Goal: Task Accomplishment & Management: Complete application form

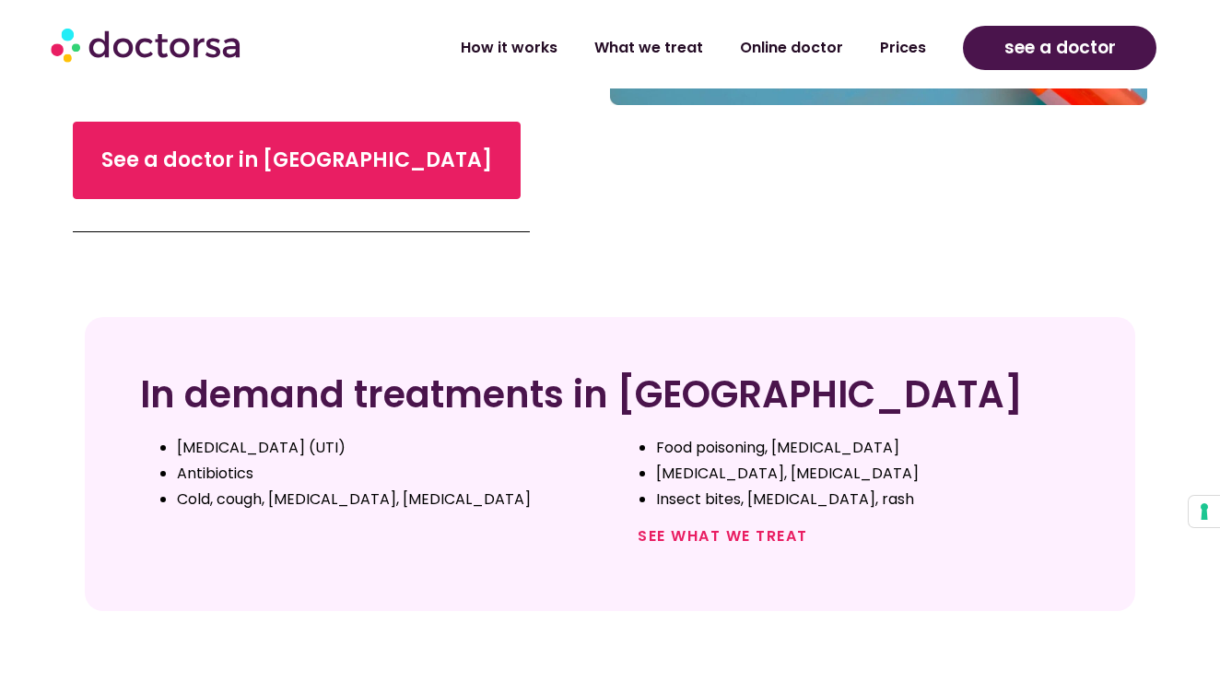
scroll to position [551, 0]
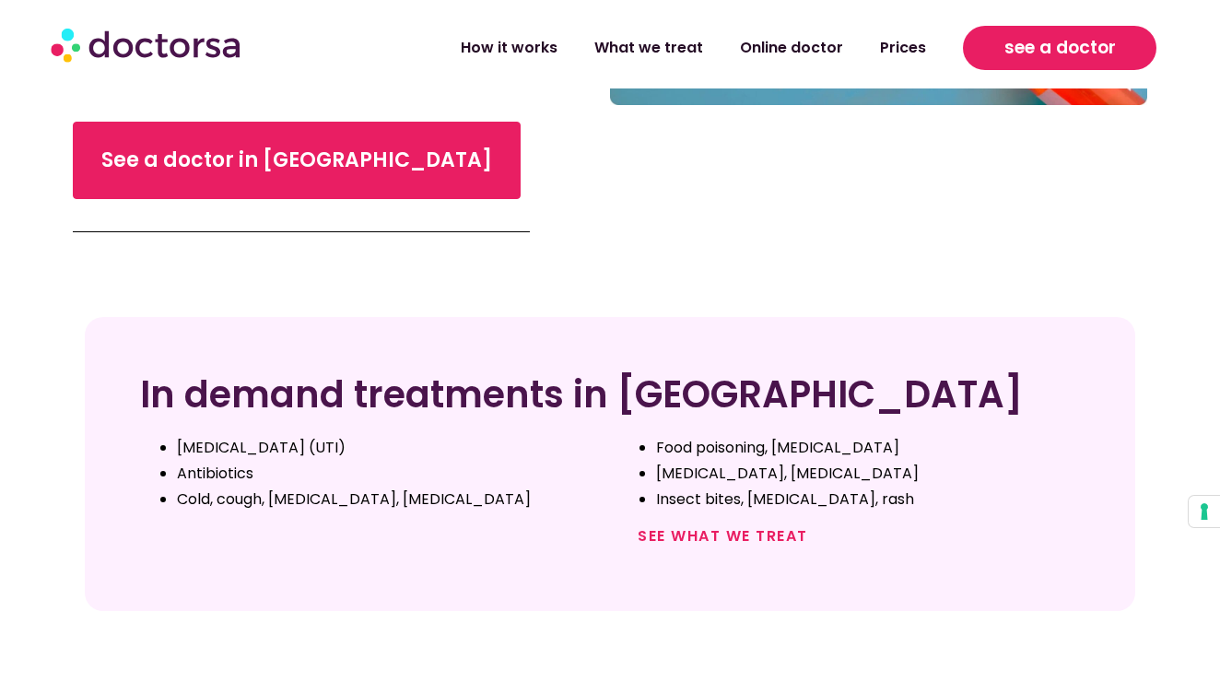
click at [1064, 64] on link "see a doctor" at bounding box center [1059, 48] width 193 height 44
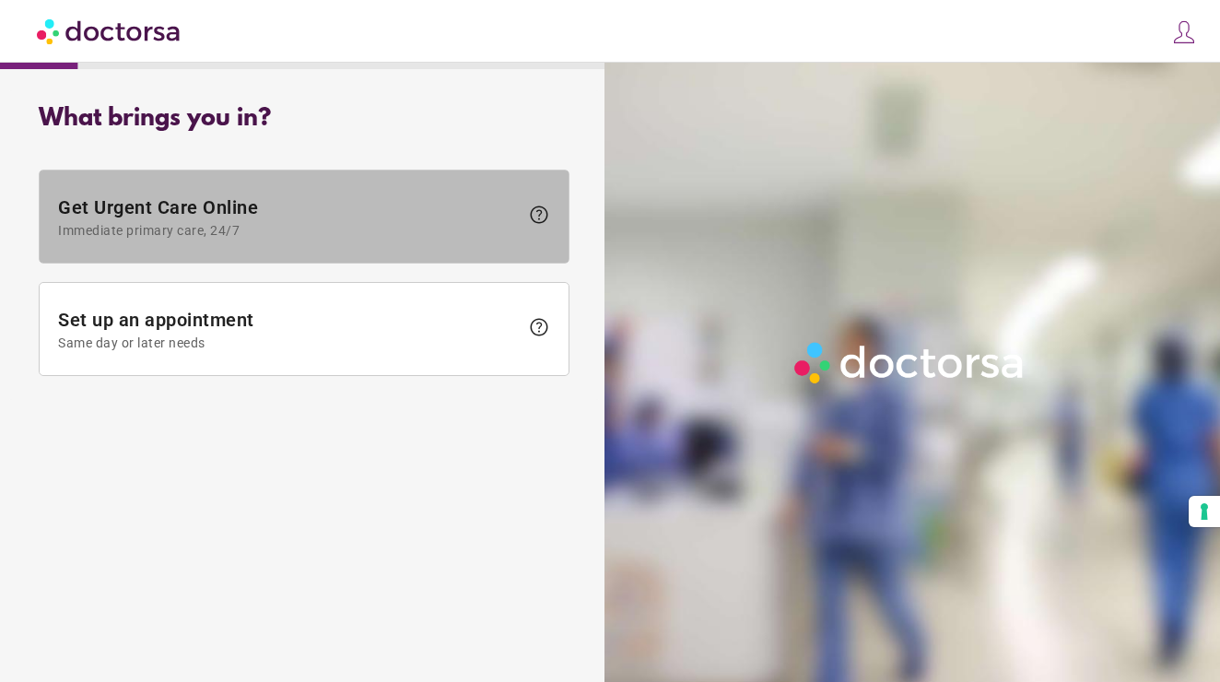
click at [365, 216] on span "Get Urgent Care Online Immediate primary care, 24/7" at bounding box center [288, 216] width 461 height 41
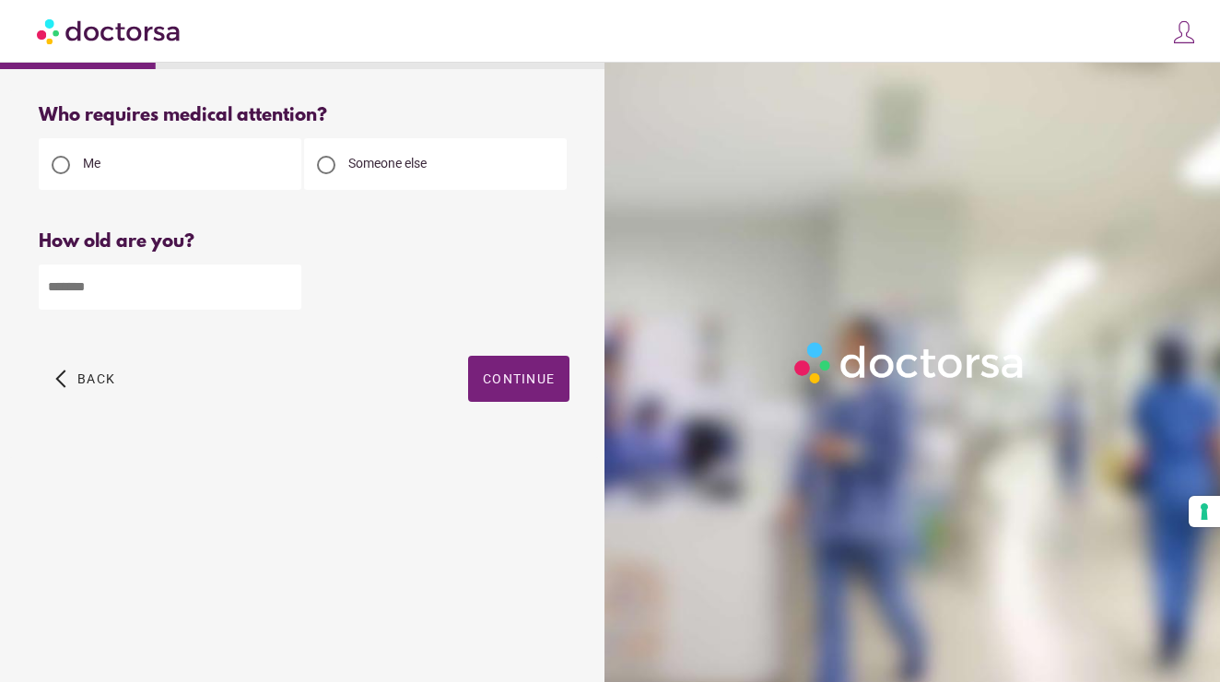
click at [260, 289] on input "number" at bounding box center [170, 286] width 263 height 45
type input "**"
click at [543, 378] on span "Continue" at bounding box center [519, 378] width 72 height 15
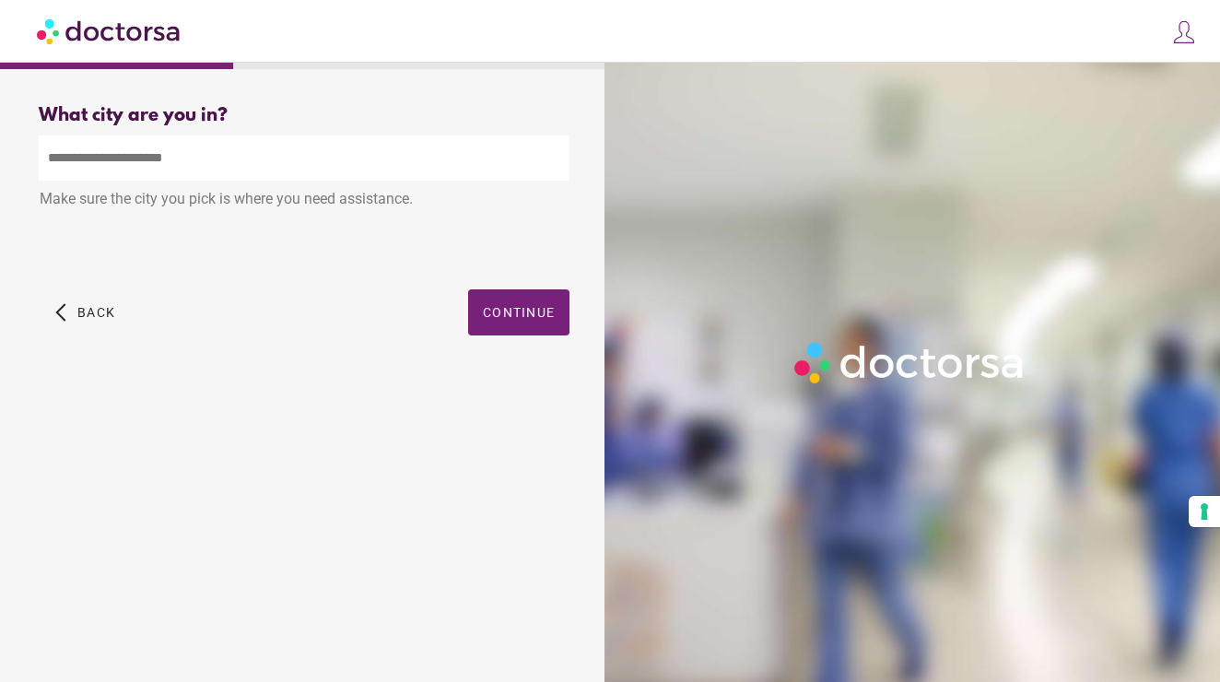
click at [316, 151] on input "text" at bounding box center [304, 157] width 531 height 45
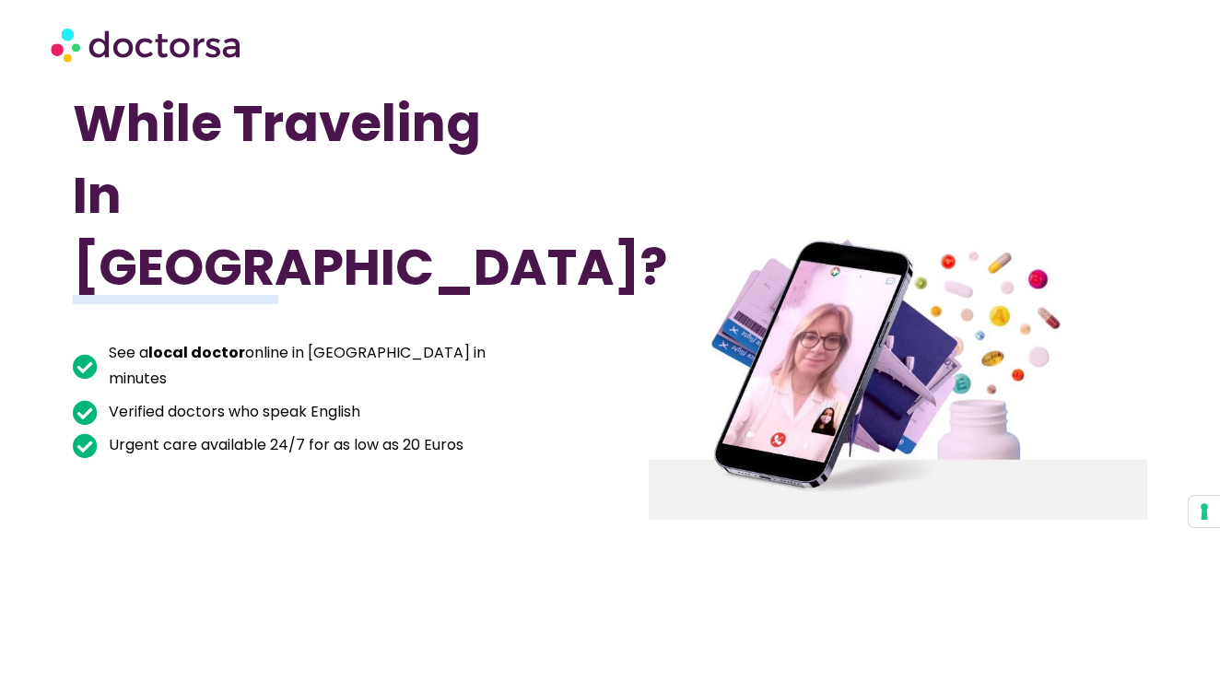
scroll to position [73, 0]
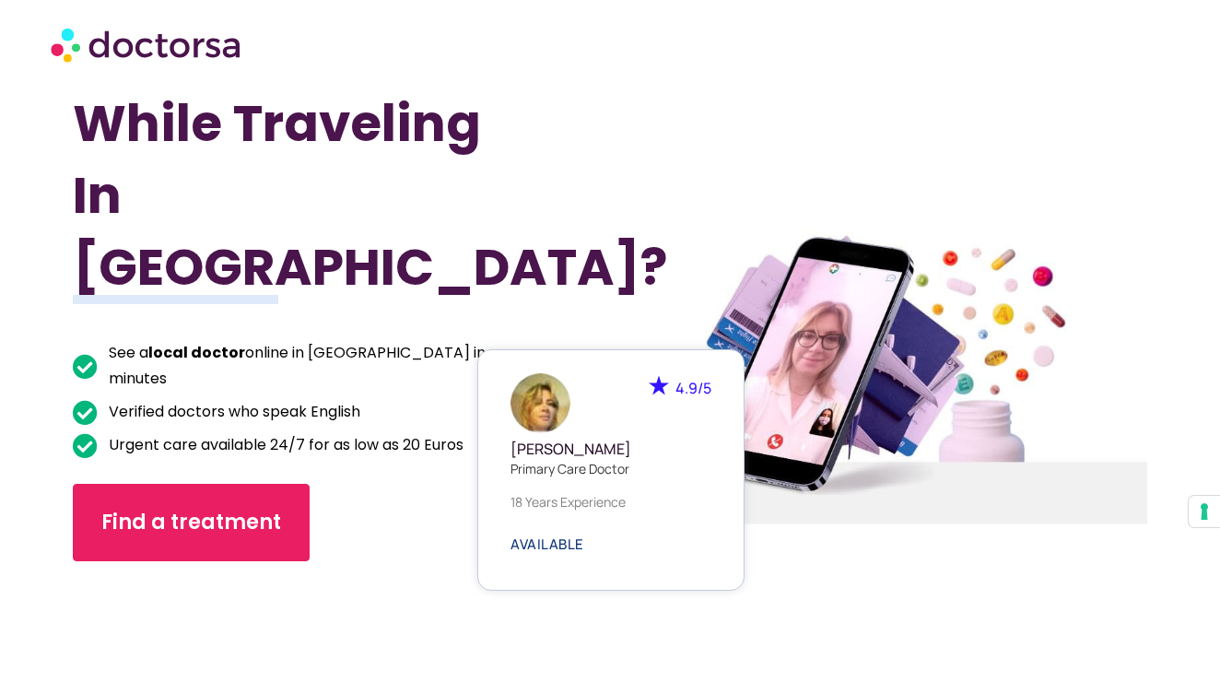
click at [539, 537] on span "AVAILABLE" at bounding box center [547, 544] width 74 height 14
click at [550, 537] on span "AVAILABLE" at bounding box center [547, 544] width 74 height 14
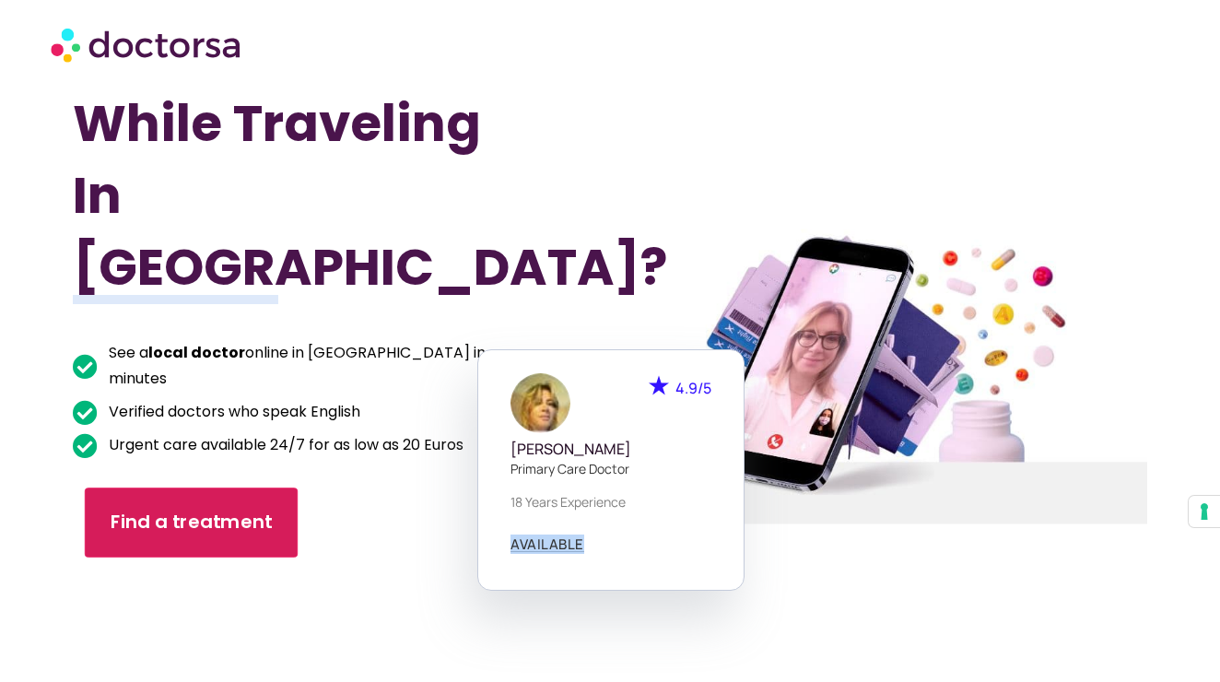
click at [217, 487] on link "Find a treatment" at bounding box center [191, 522] width 213 height 70
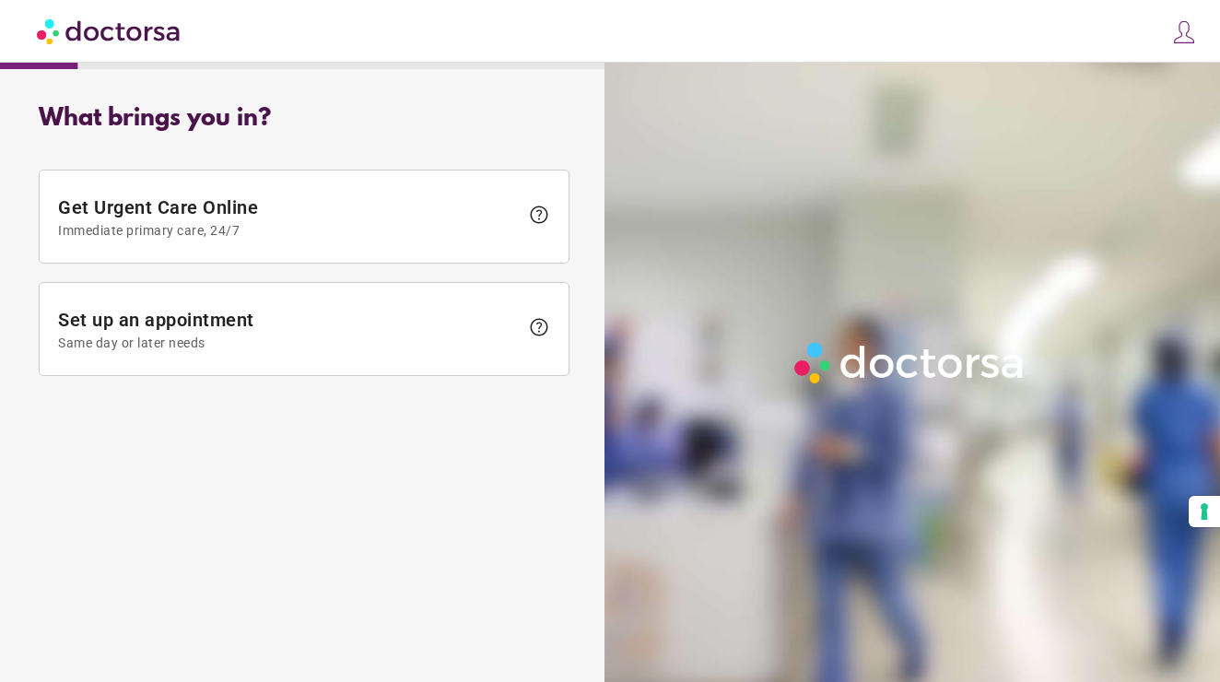
drag, startPoint x: 0, startPoint y: 0, endPoint x: 343, endPoint y: 208, distance: 401.0
click at [329, 225] on span "Immediate primary care, 24/7" at bounding box center [288, 230] width 461 height 15
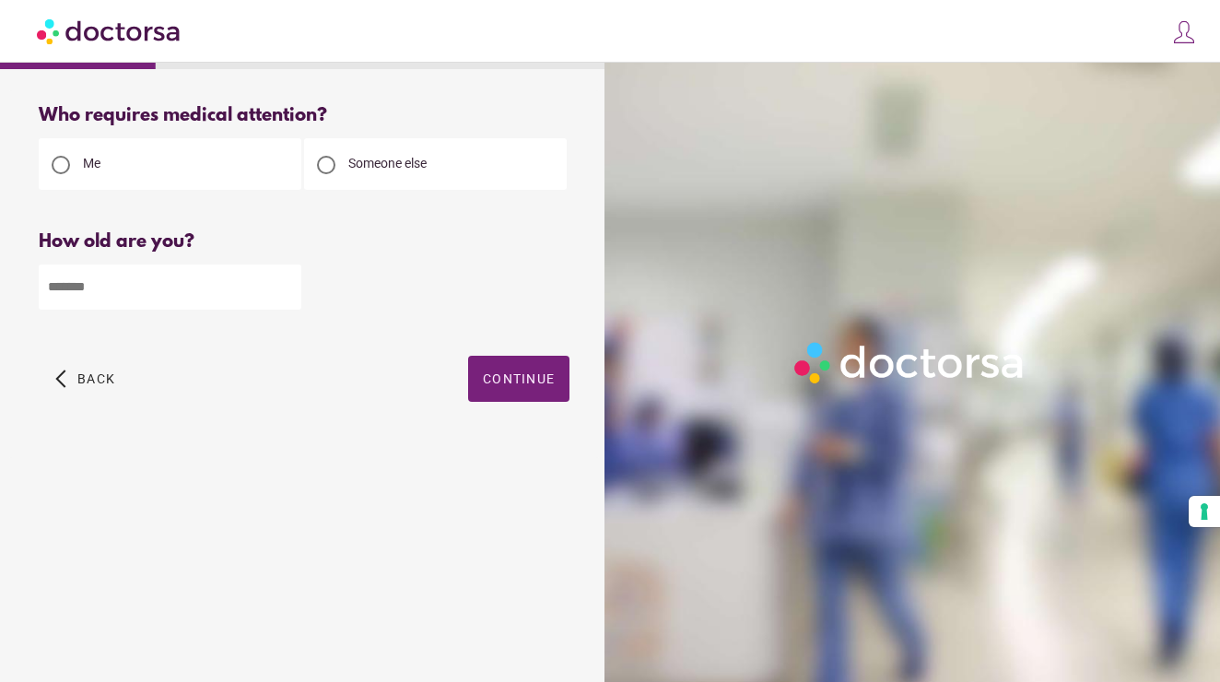
click at [233, 295] on input "number" at bounding box center [170, 286] width 263 height 45
type input "**"
click at [529, 392] on span "button" at bounding box center [518, 379] width 101 height 46
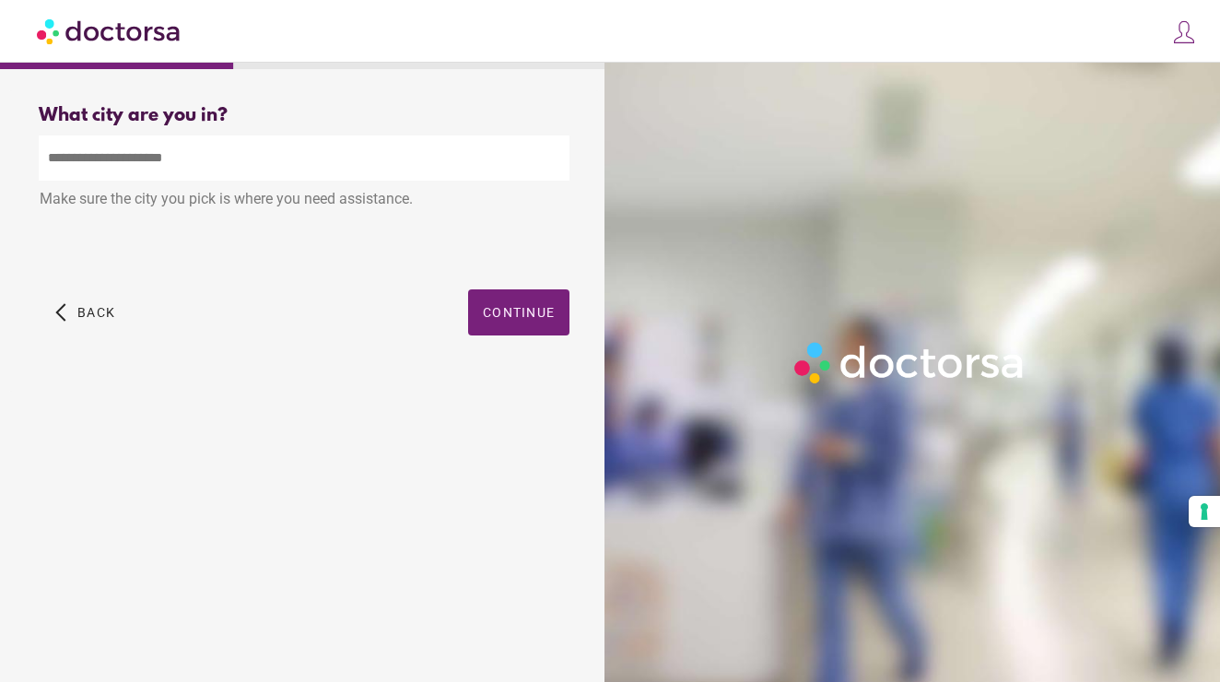
click at [266, 165] on input "text" at bounding box center [304, 157] width 531 height 45
type input "*"
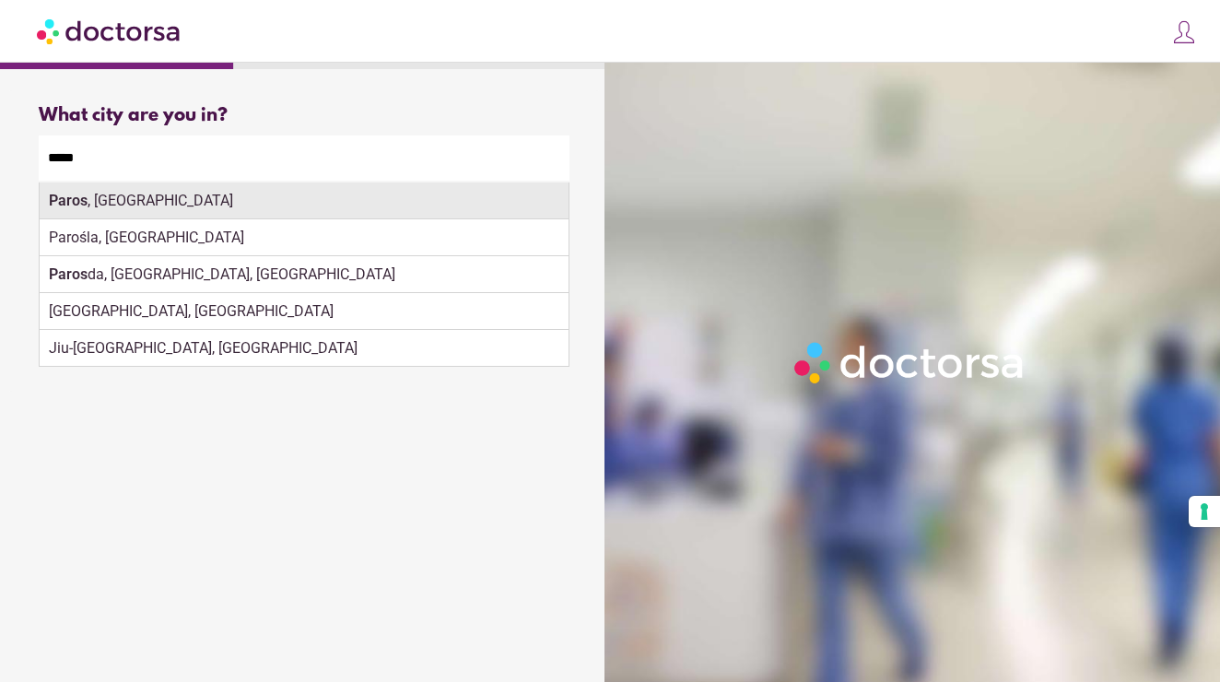
click at [200, 203] on div "Paros , Greece" at bounding box center [304, 200] width 529 height 37
type input "**********"
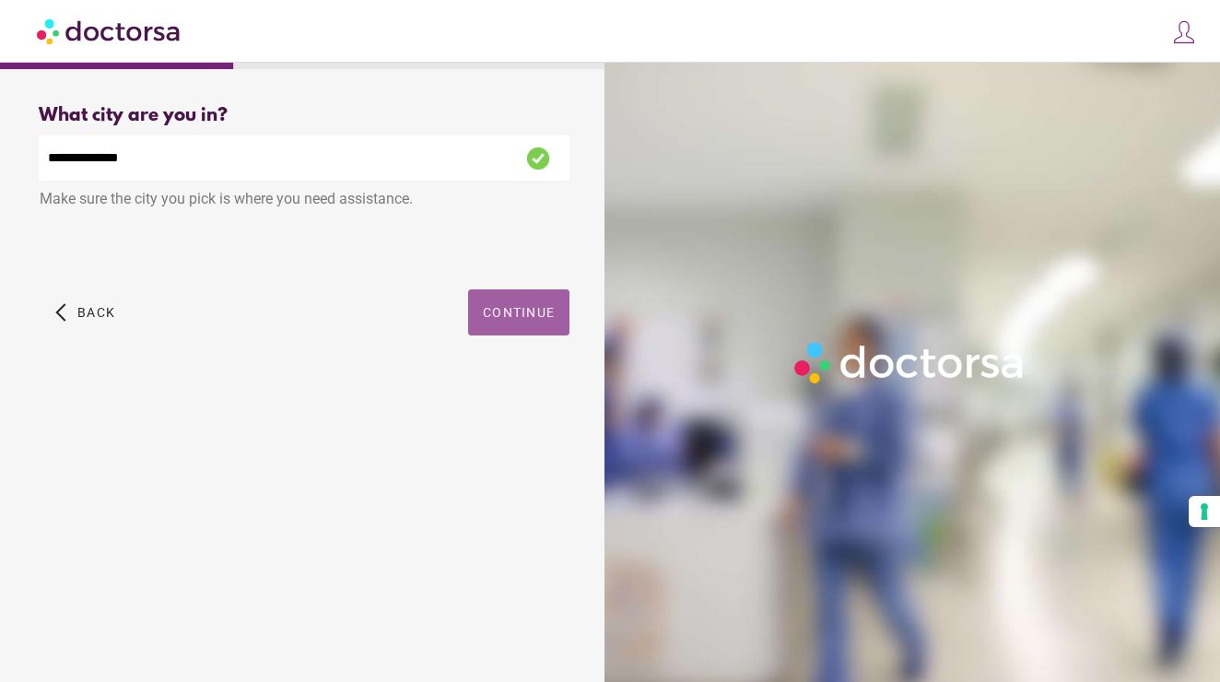
click at [488, 327] on span "button" at bounding box center [518, 312] width 101 height 46
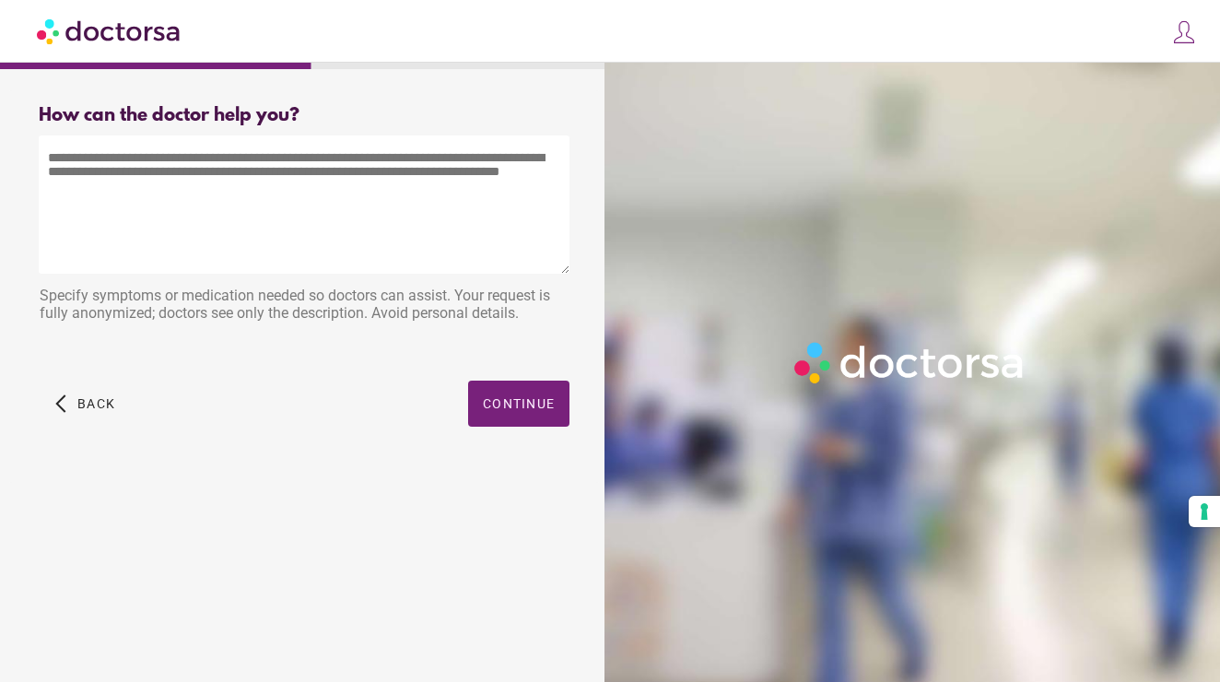
click at [427, 192] on textarea at bounding box center [304, 204] width 531 height 138
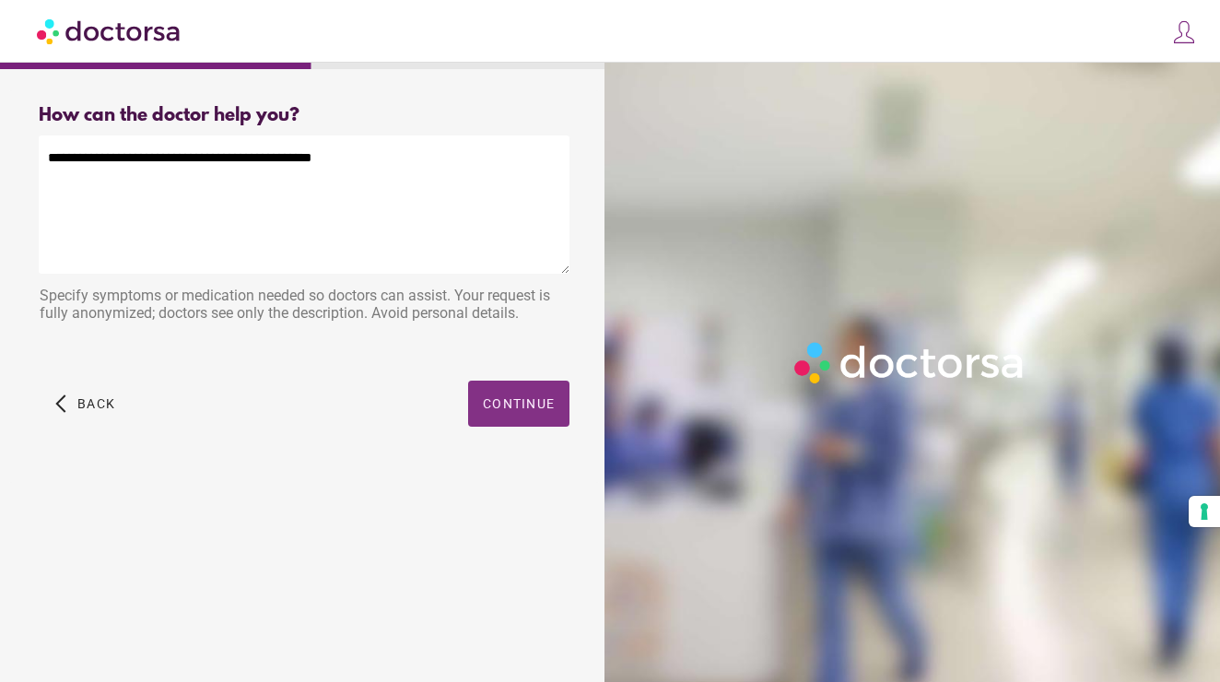
type textarea "**********"
click at [532, 406] on span "Continue" at bounding box center [519, 403] width 72 height 15
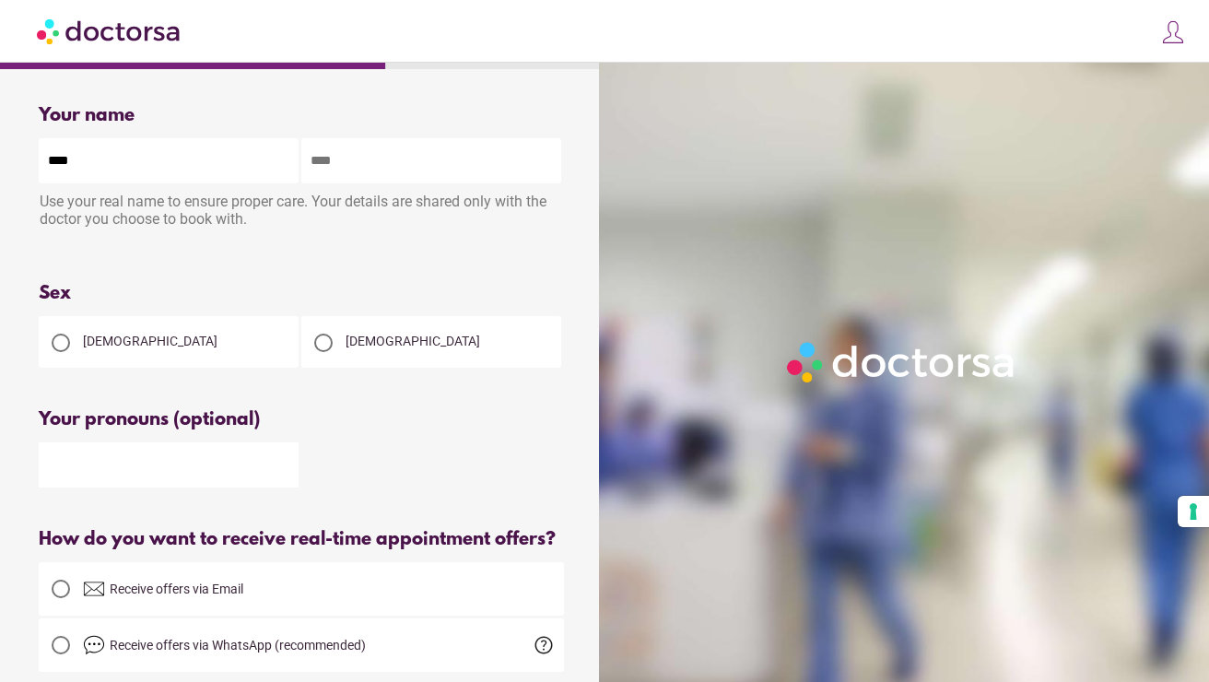
type input "****"
type input "*********"
click at [114, 345] on span "[DEMOGRAPHIC_DATA]" at bounding box center [150, 341] width 135 height 15
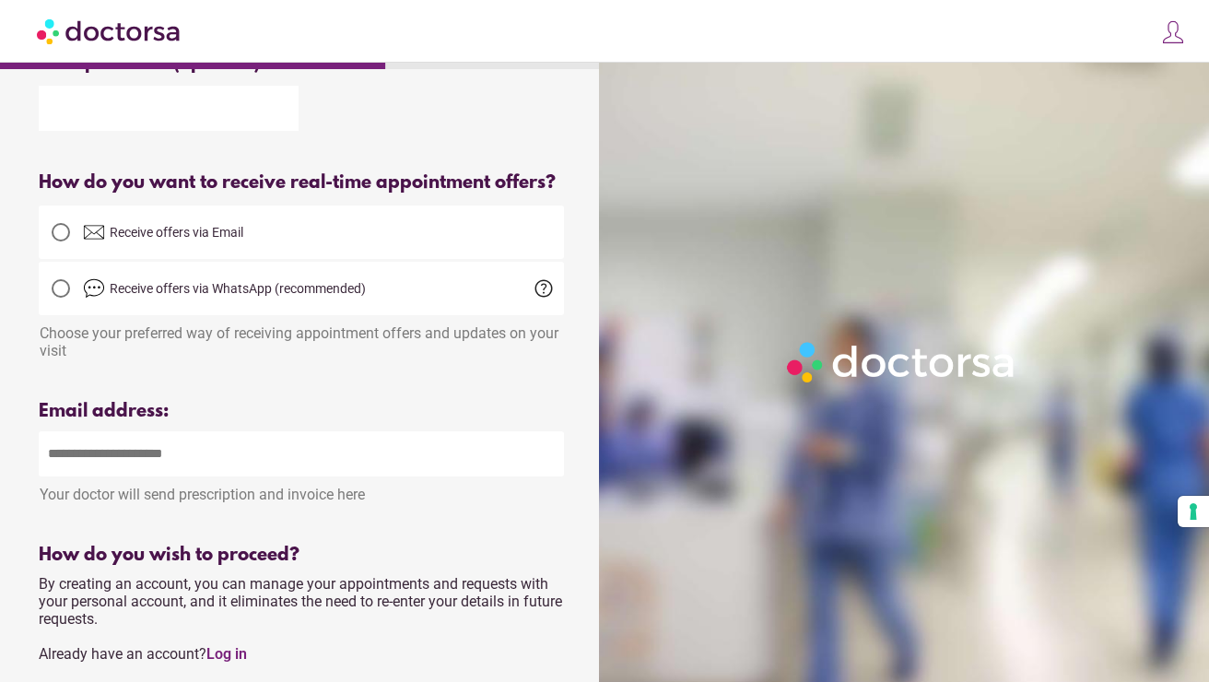
scroll to position [360, 0]
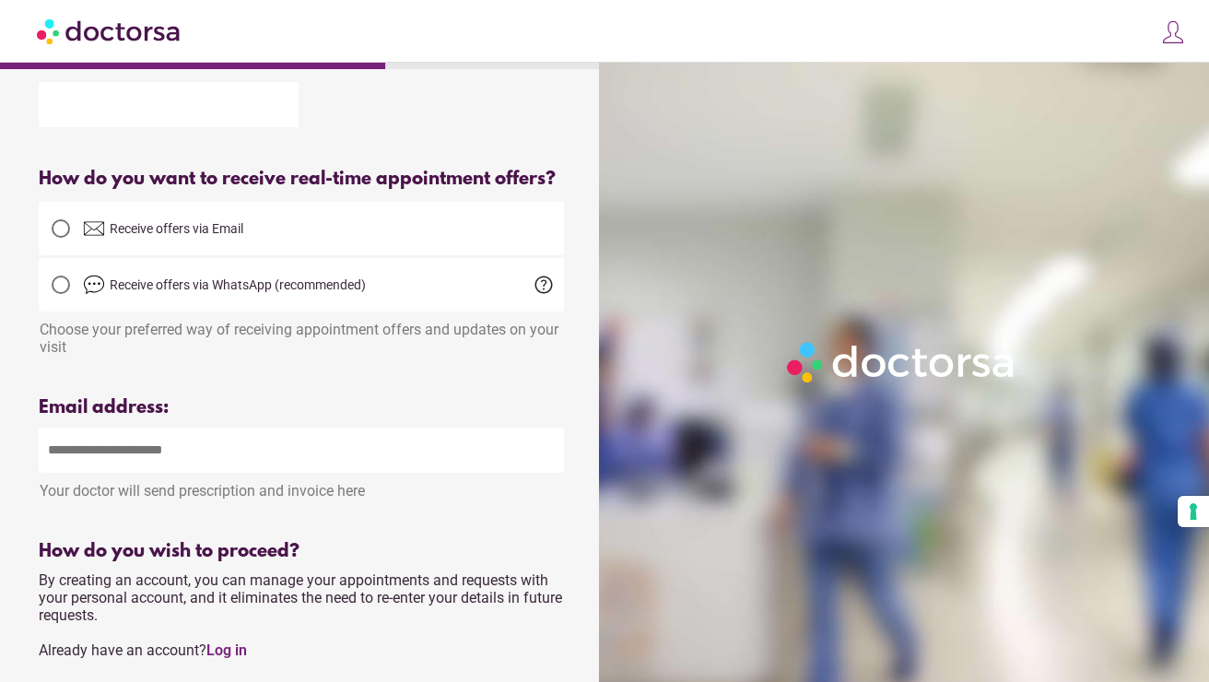
click at [207, 236] on span "Receive offers via Email" at bounding box center [177, 228] width 134 height 15
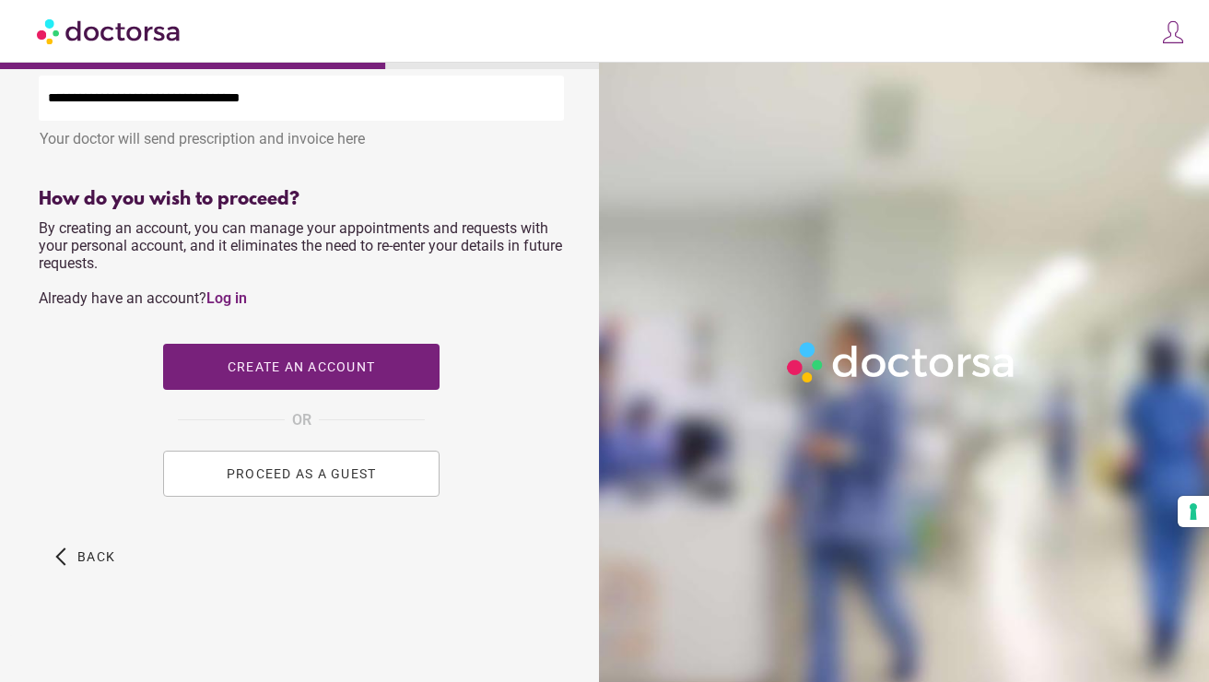
scroll to position [723, 0]
type input "**********"
click at [309, 476] on button "PROCEED AS A GUEST" at bounding box center [301, 474] width 276 height 46
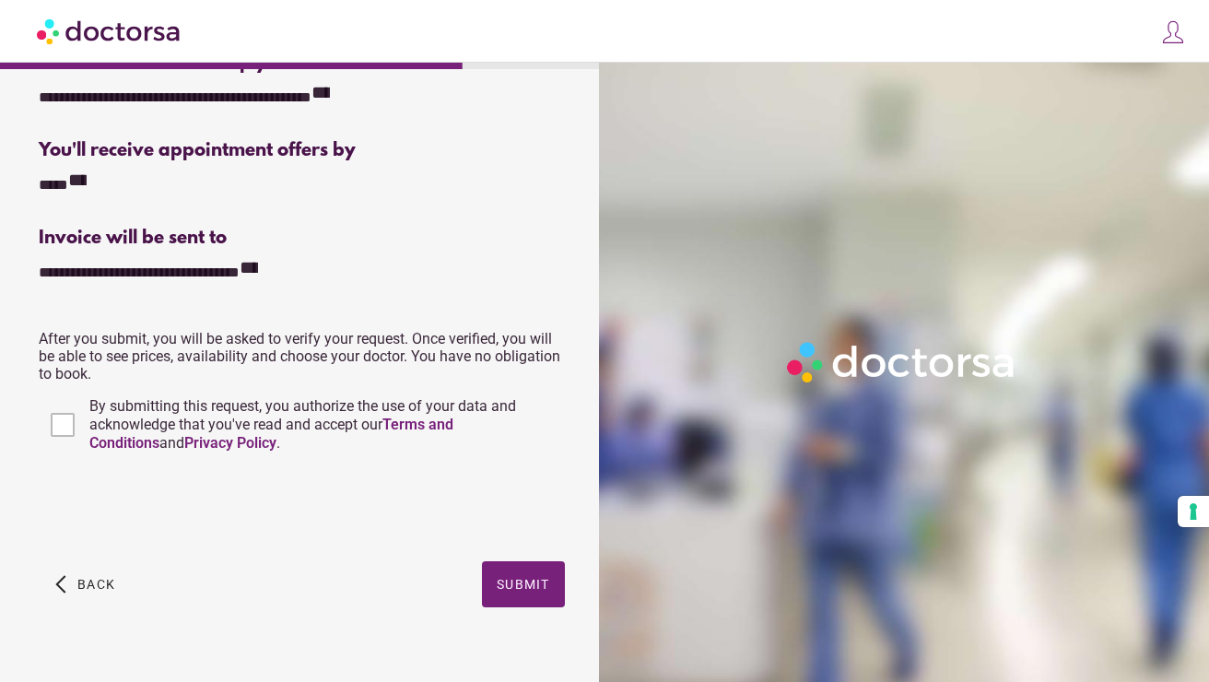
scroll to position [377, 0]
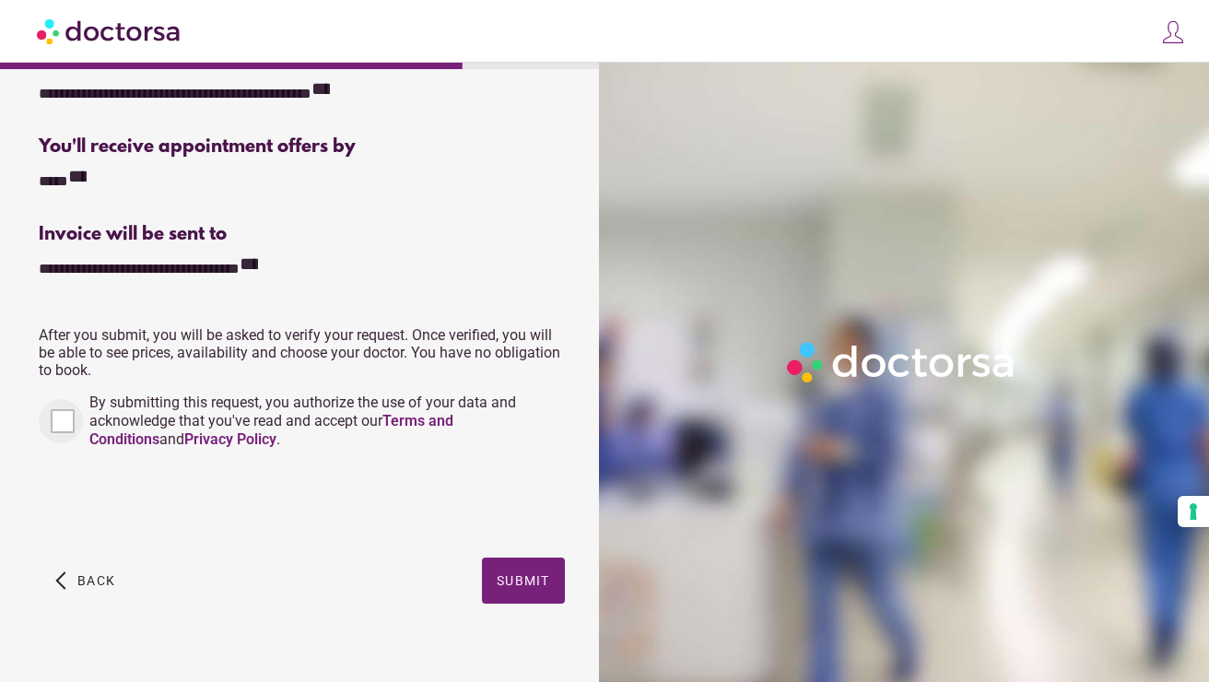
click at [76, 413] on div at bounding box center [61, 421] width 44 height 44
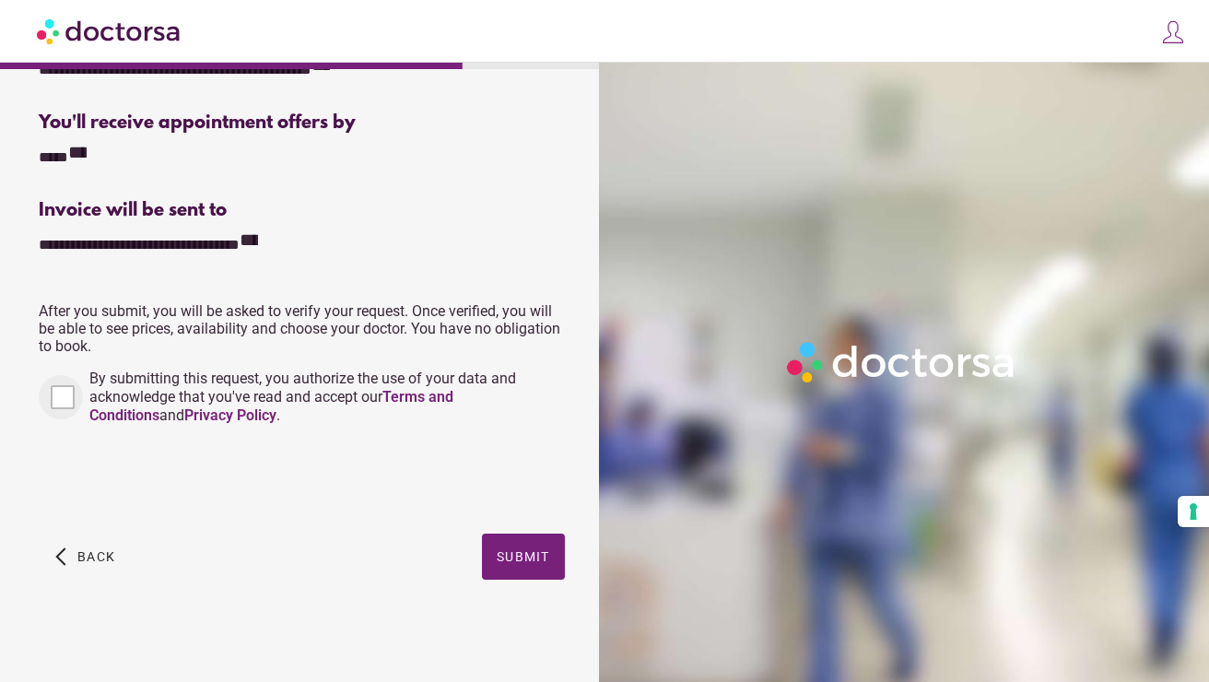
scroll to position [401, 0]
click at [497, 554] on span "Submit" at bounding box center [523, 556] width 53 height 15
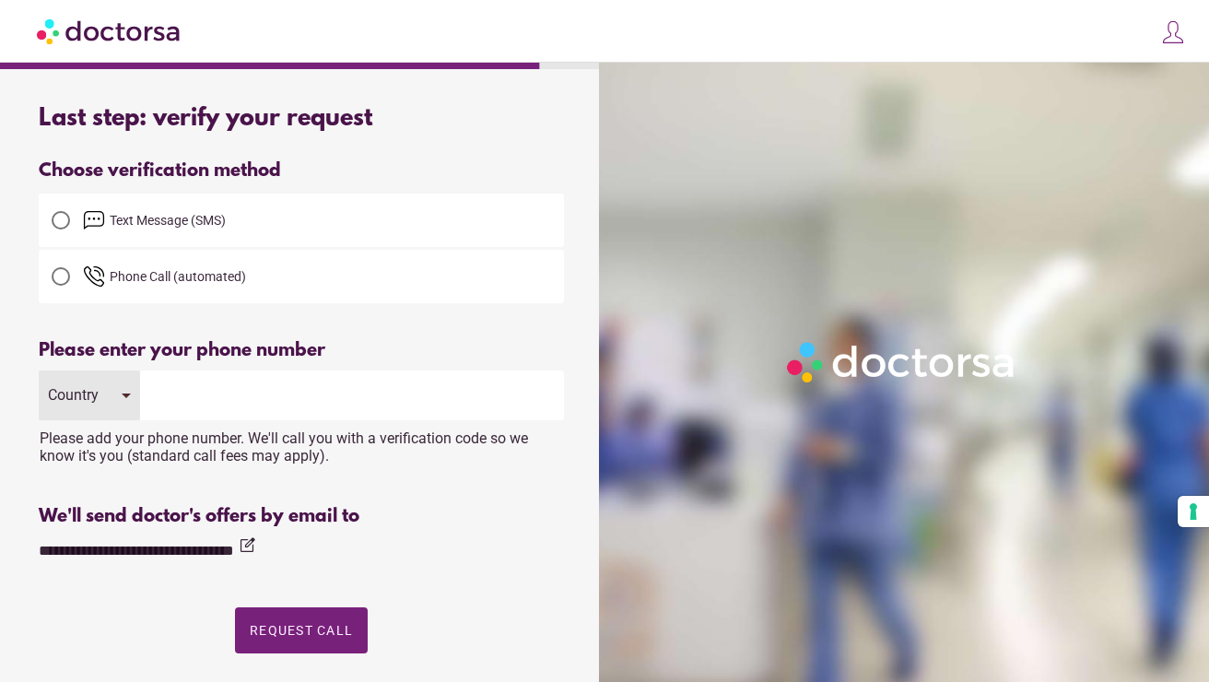
click at [98, 400] on div "Country" at bounding box center [75, 395] width 55 height 18
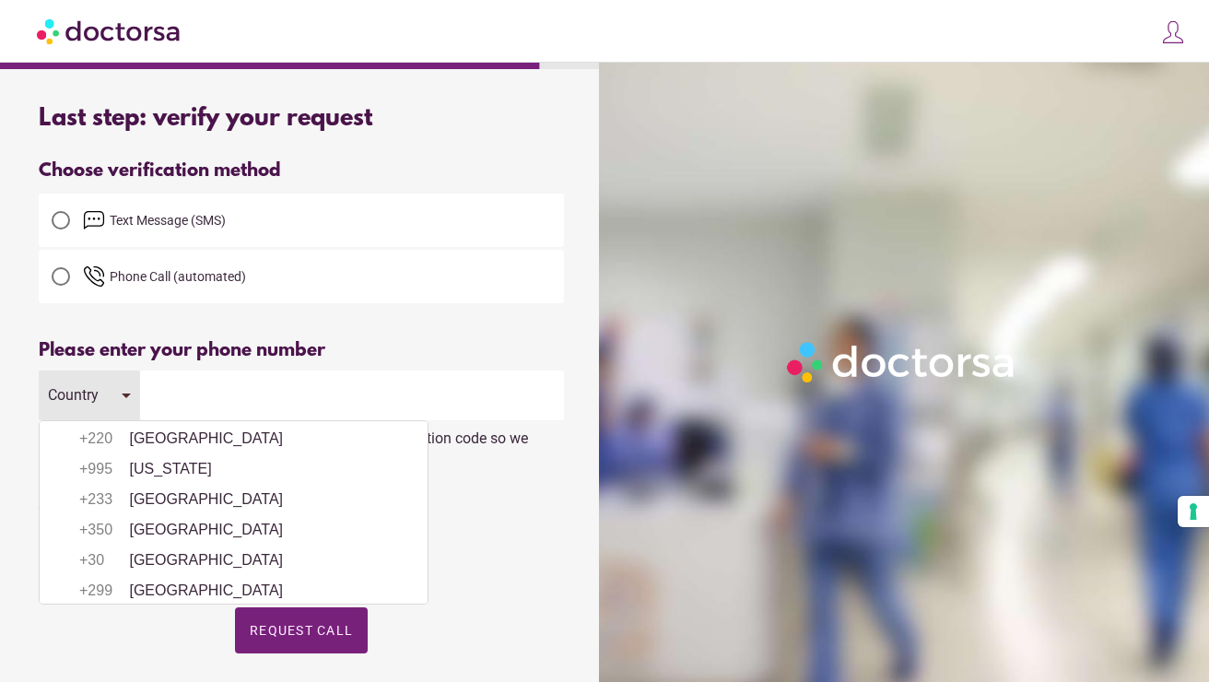
scroll to position [2473, 0]
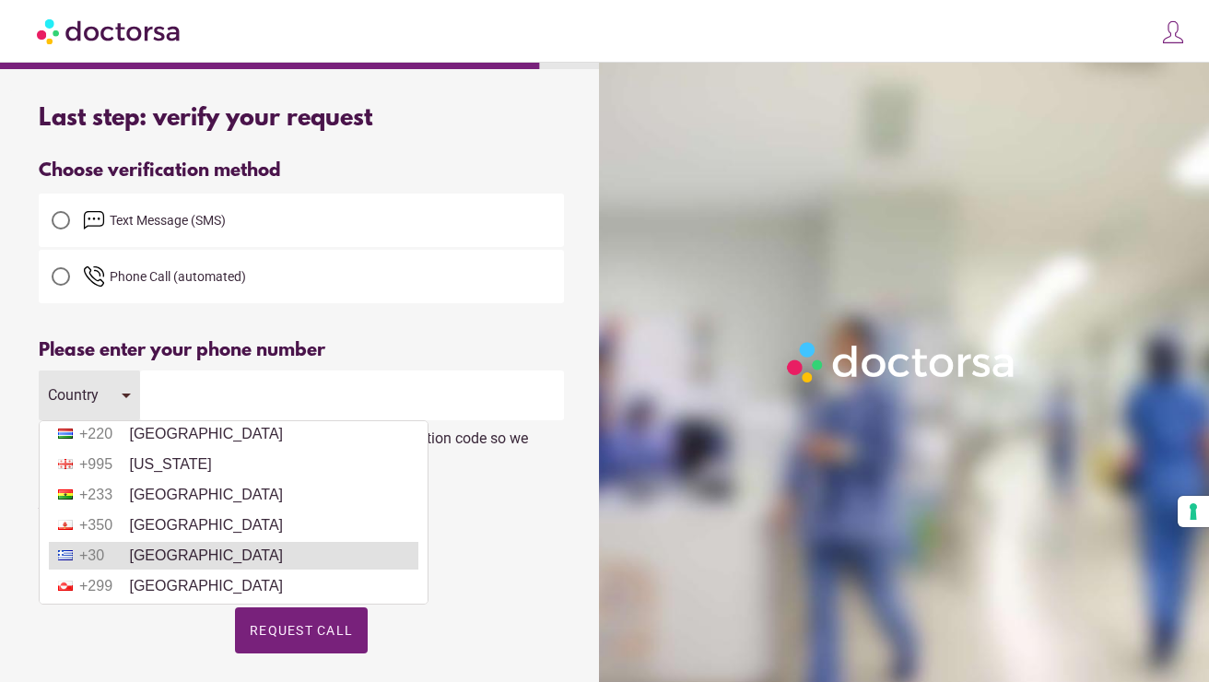
click at [181, 551] on li "+30 [GEOGRAPHIC_DATA]" at bounding box center [233, 556] width 369 height 28
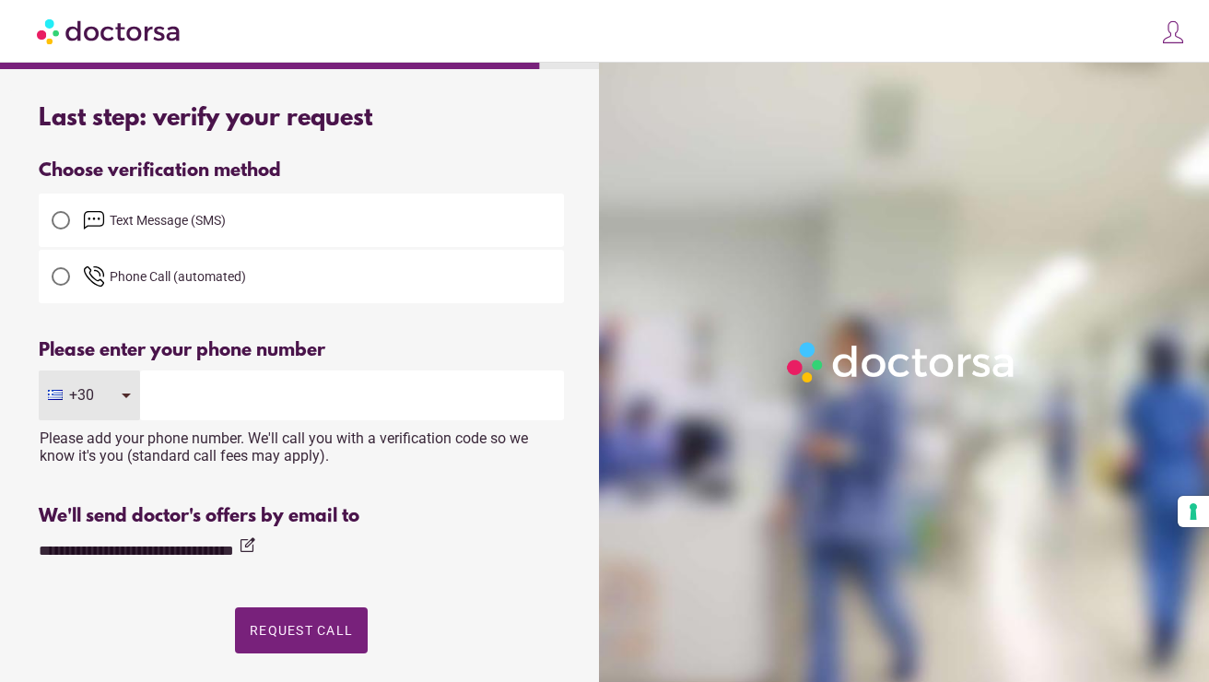
click at [263, 409] on input "tel" at bounding box center [352, 395] width 424 height 50
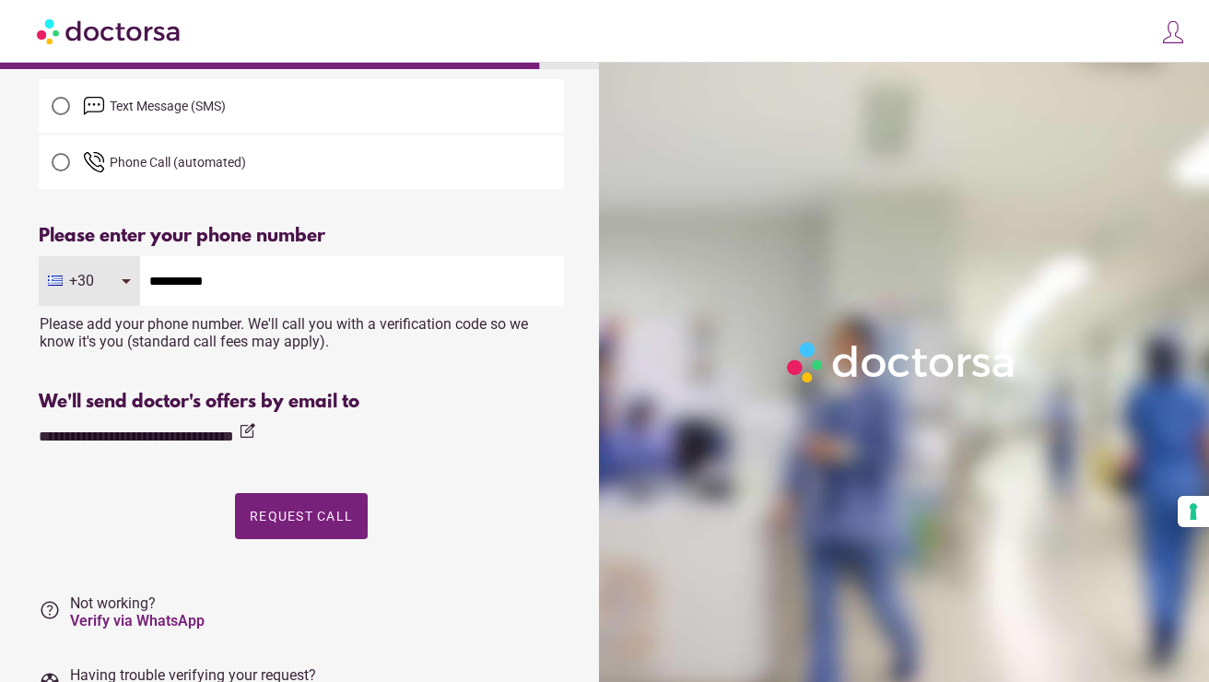
scroll to position [109, 0]
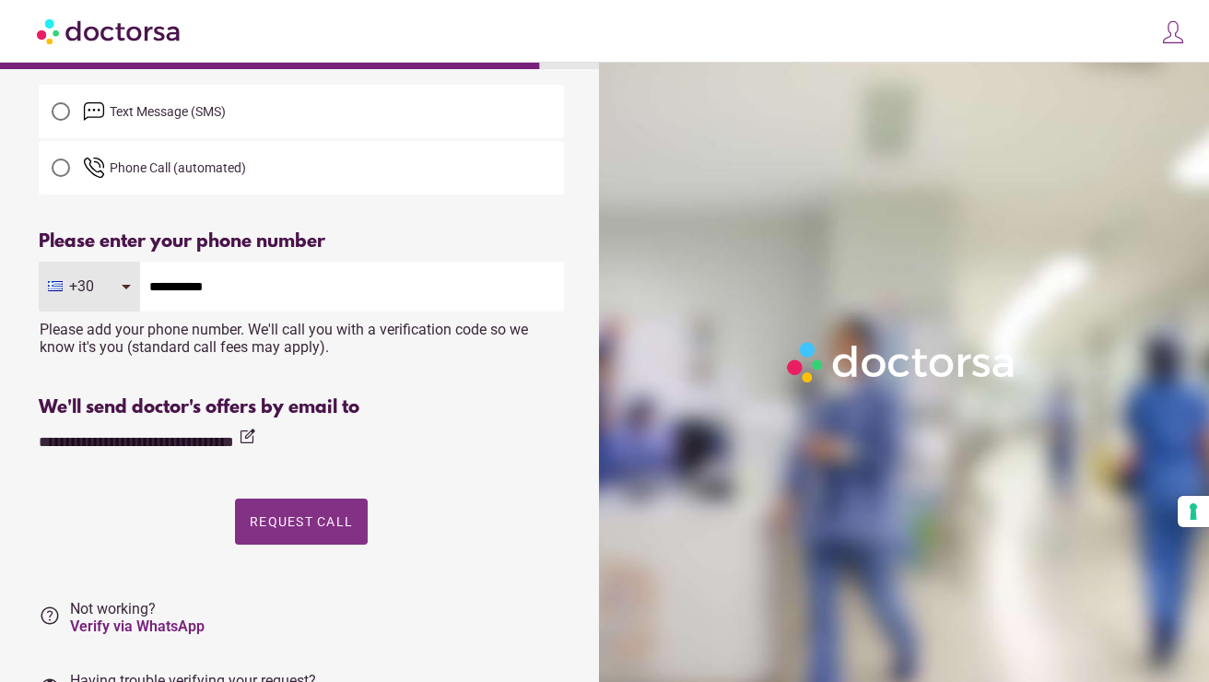
type input "**********"
click at [332, 515] on span "Request Call" at bounding box center [301, 521] width 103 height 15
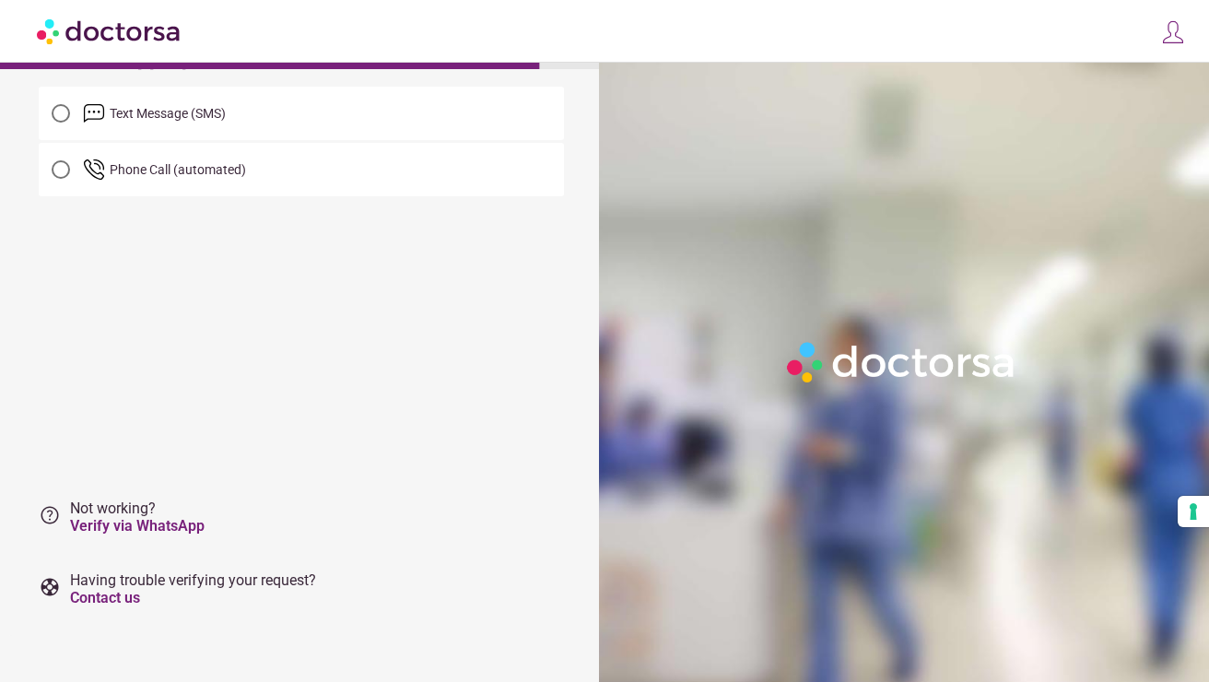
scroll to position [0, 0]
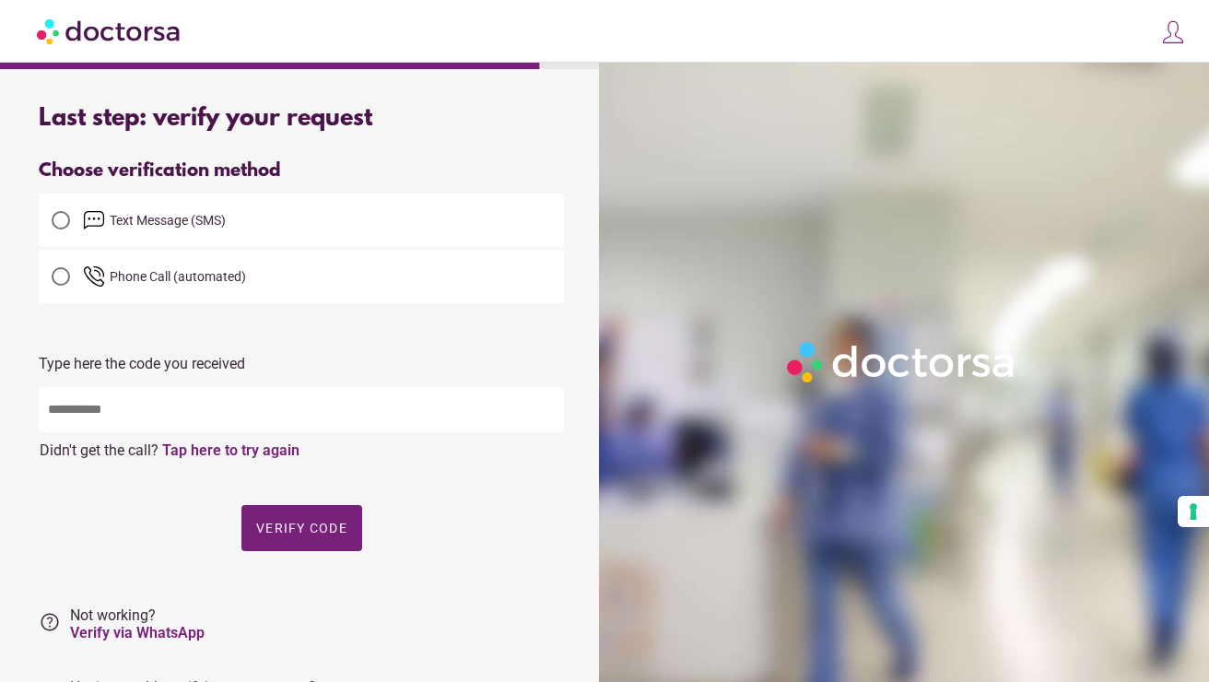
click at [384, 428] on input "text" at bounding box center [301, 409] width 525 height 45
type input "*****"
click at [321, 524] on span "Verify code" at bounding box center [301, 528] width 91 height 15
click at [329, 539] on span "button" at bounding box center [301, 528] width 121 height 46
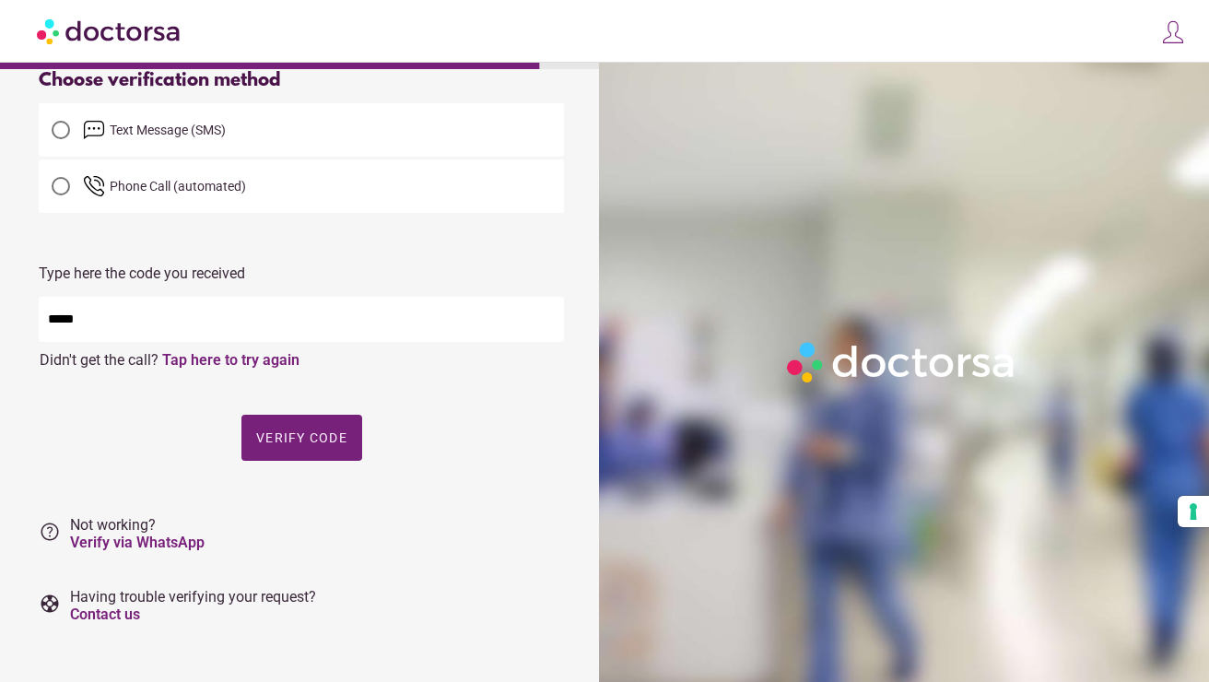
scroll to position [99, 0]
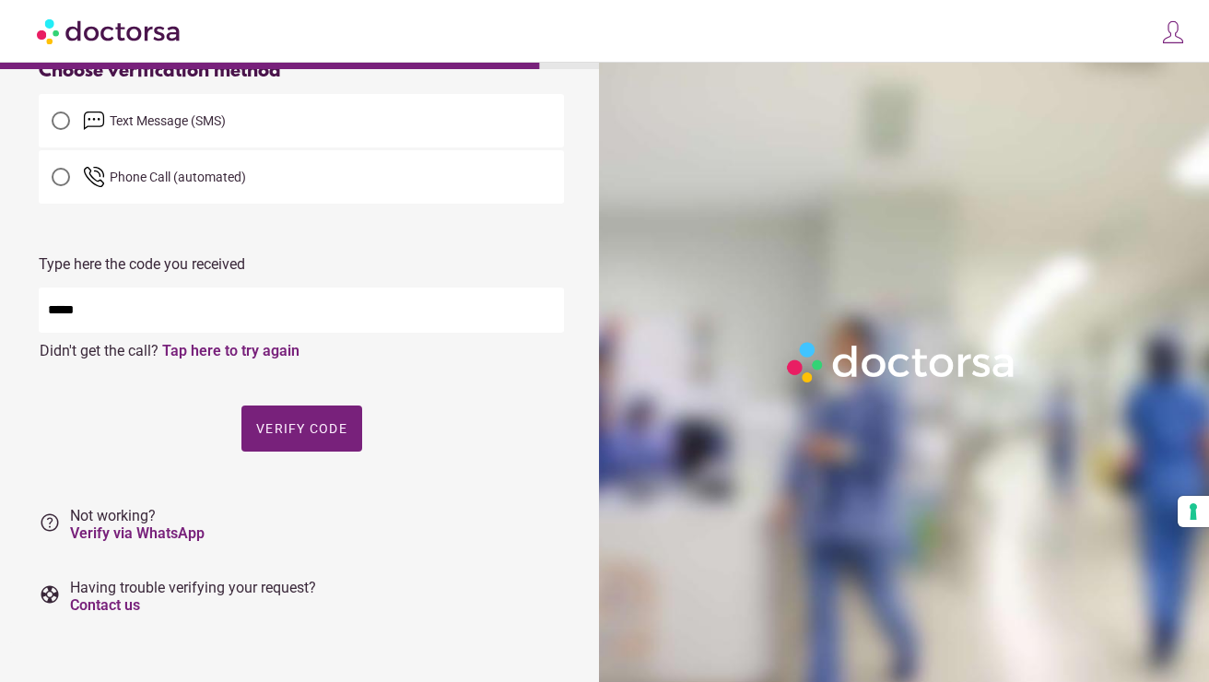
click at [371, 304] on input "*****" at bounding box center [301, 309] width 525 height 45
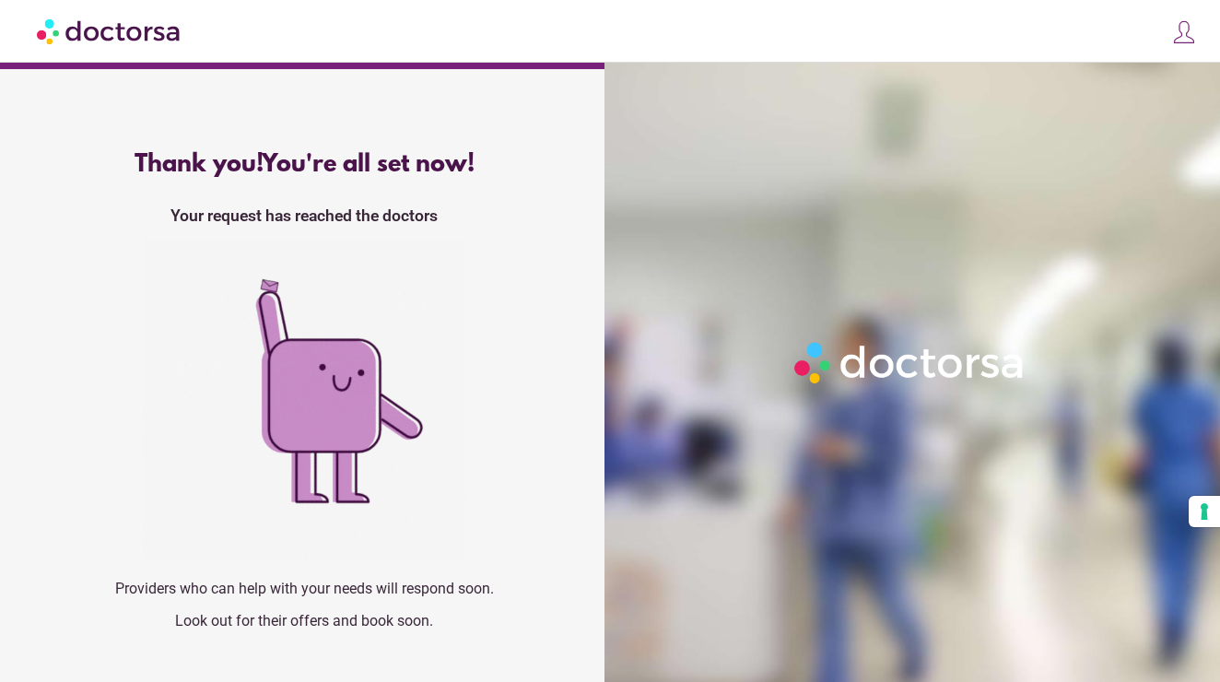
scroll to position [0, 0]
